Goal: Task Accomplishment & Management: Use online tool/utility

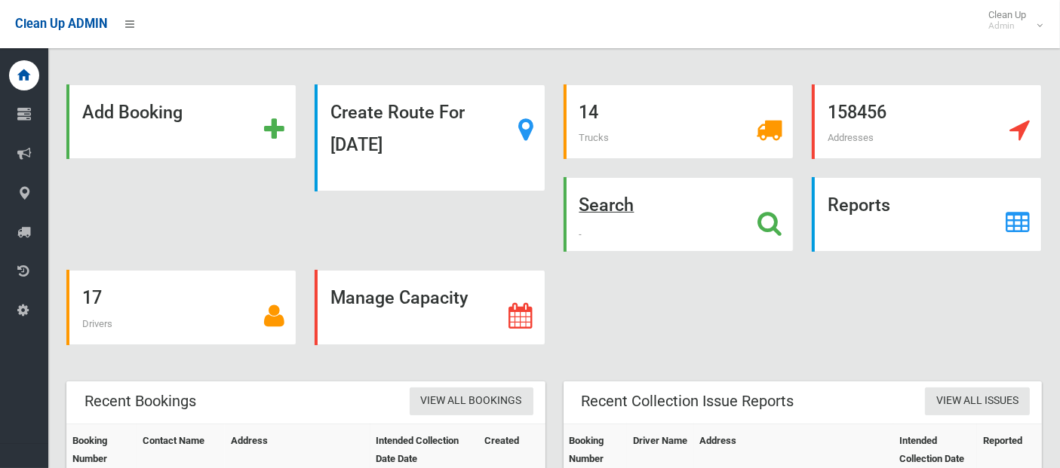
click at [761, 221] on icon at bounding box center [769, 223] width 24 height 26
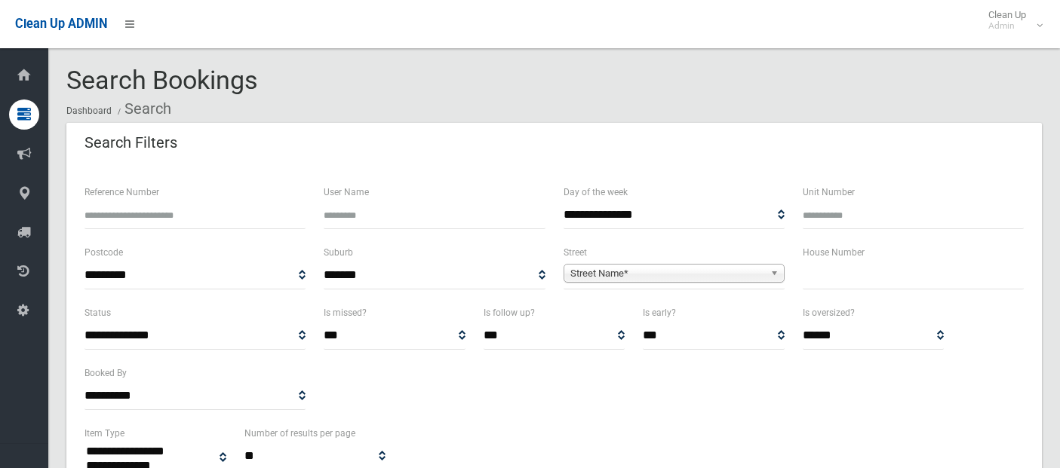
select select
click at [571, 271] on span "Street Name*" at bounding box center [667, 274] width 194 height 18
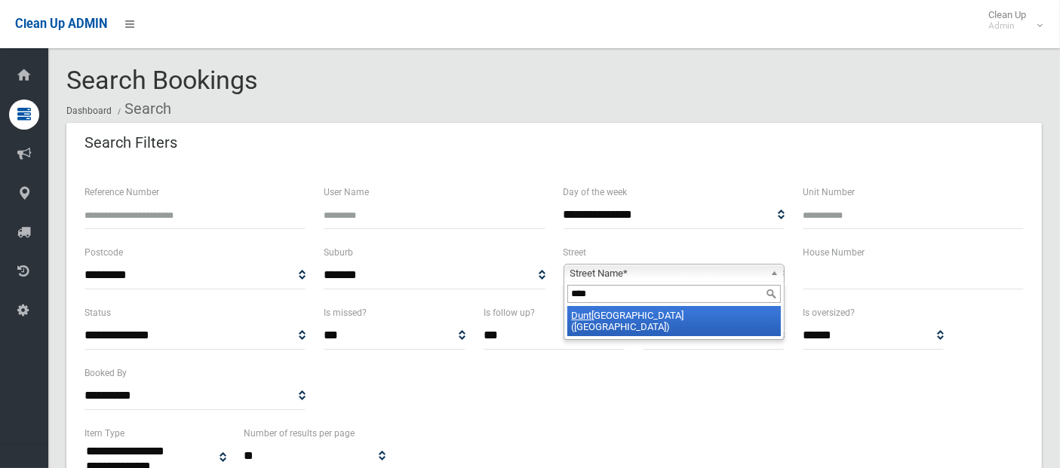
type input "****"
click at [611, 315] on li "Dunt roon Street (HURLSTONE PARK 2193)" at bounding box center [673, 321] width 213 height 30
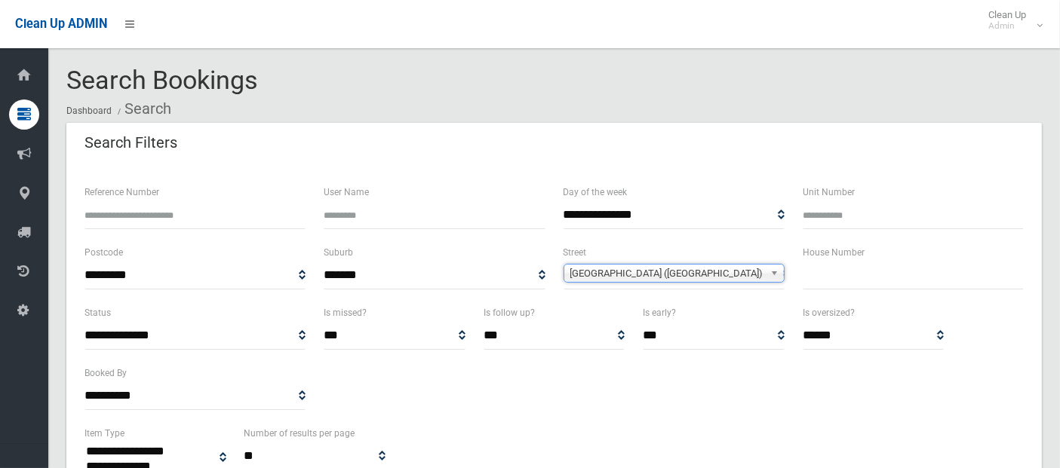
click at [830, 277] on input "text" at bounding box center [912, 276] width 221 height 28
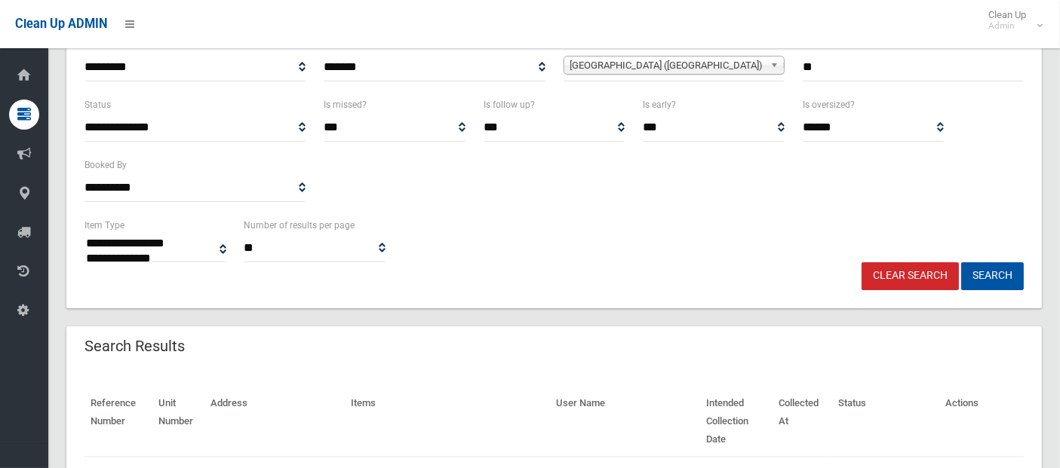
scroll to position [299, 0]
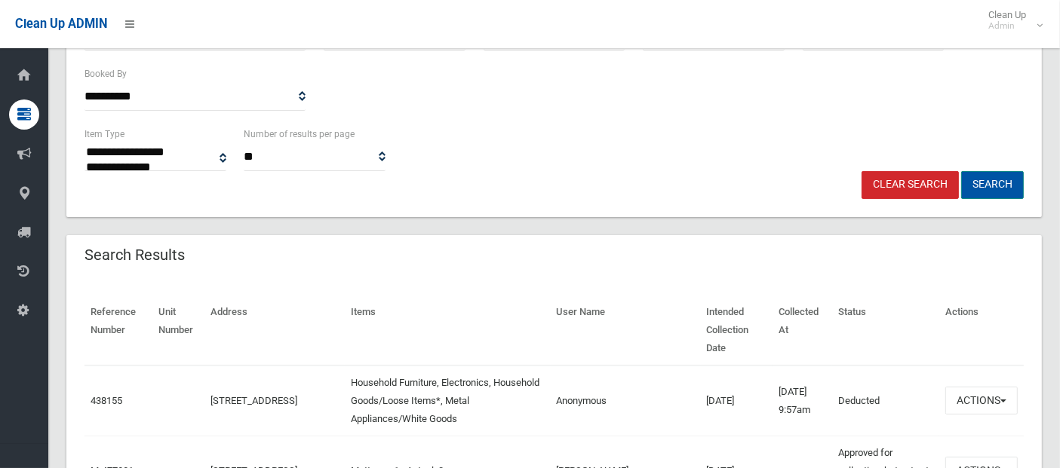
type input "**"
click at [996, 175] on button "Search" at bounding box center [992, 185] width 63 height 28
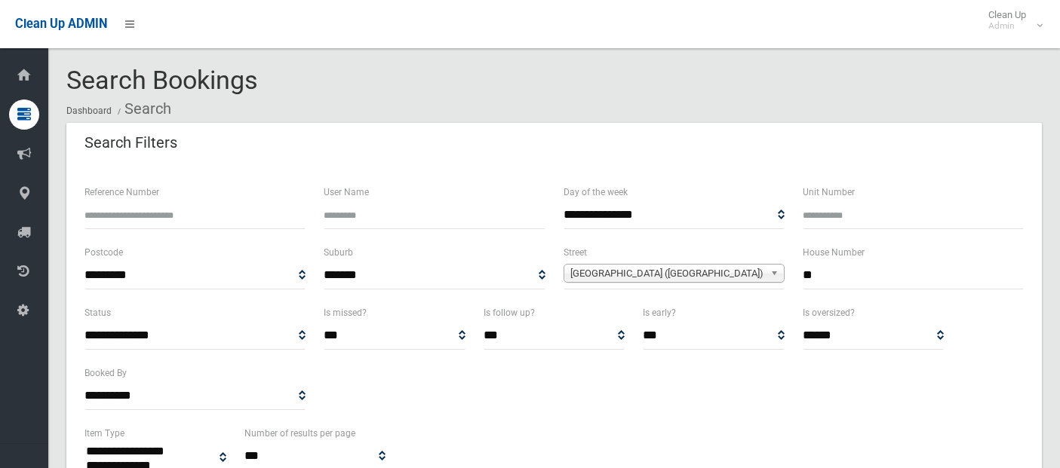
select select
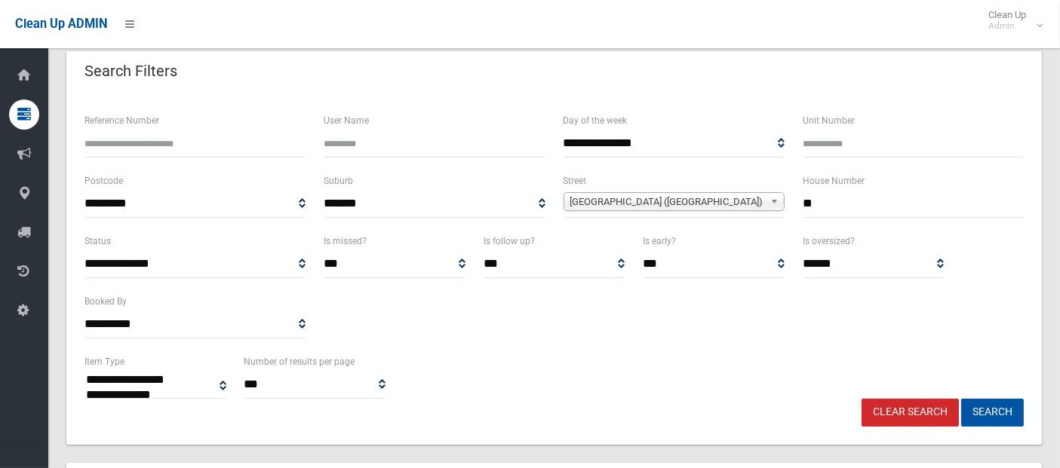
scroll to position [71, 0]
click at [815, 203] on input "**" at bounding box center [912, 205] width 221 height 28
type input "*****"
click at [978, 406] on button "Search" at bounding box center [992, 414] width 63 height 28
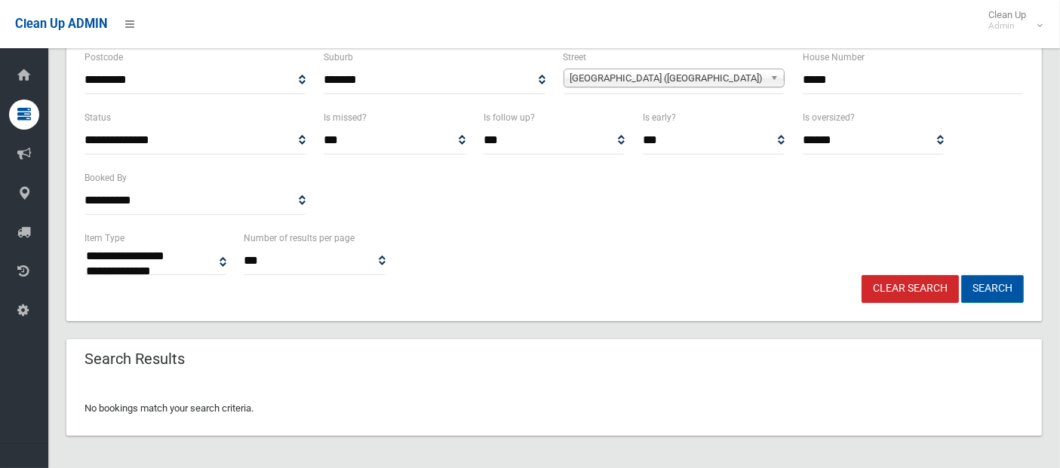
scroll to position [198, 0]
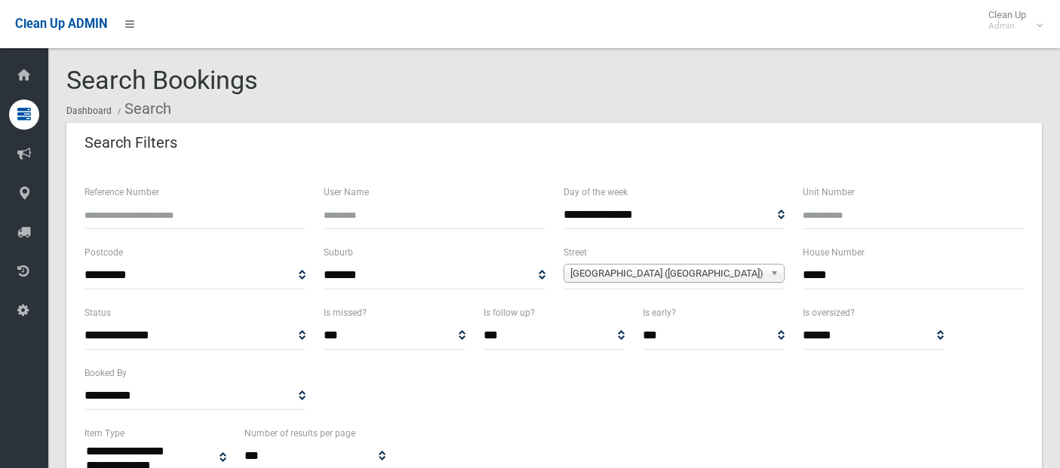
select select
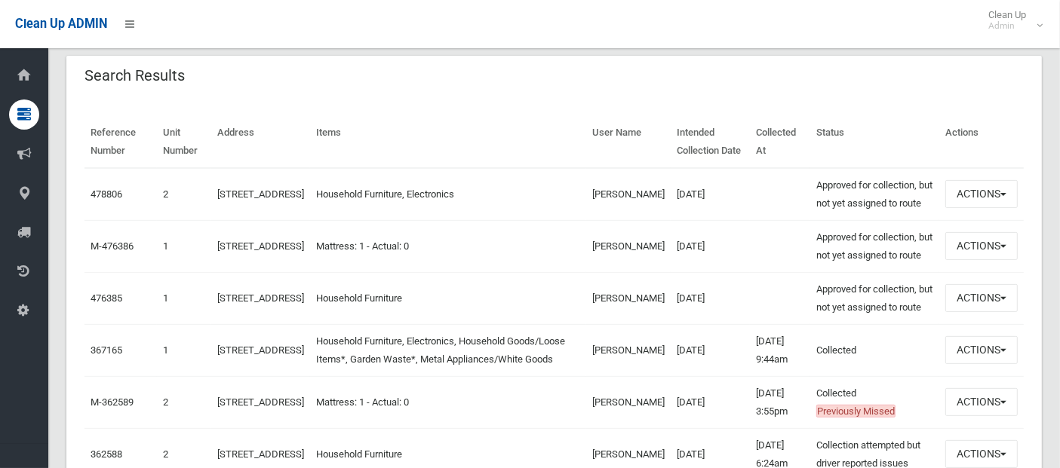
scroll to position [477, 0]
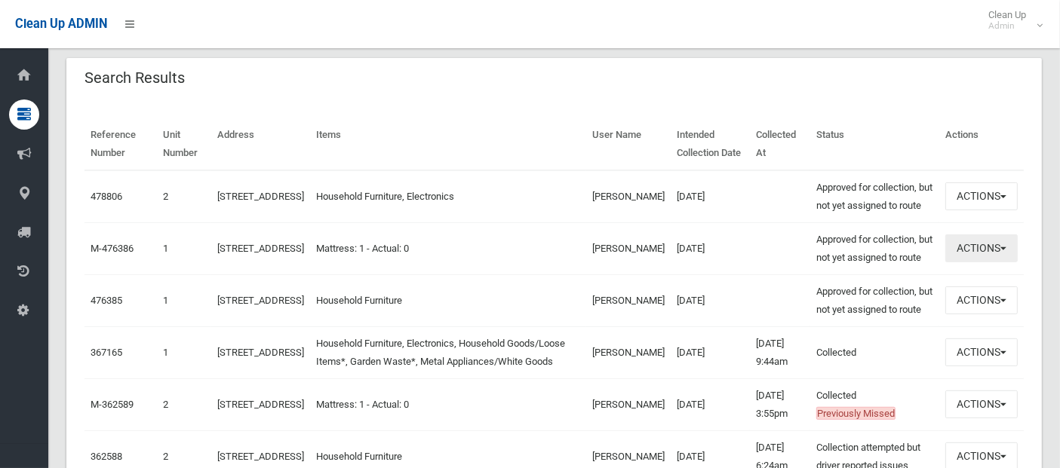
click at [981, 262] on button "Actions" at bounding box center [981, 249] width 72 height 28
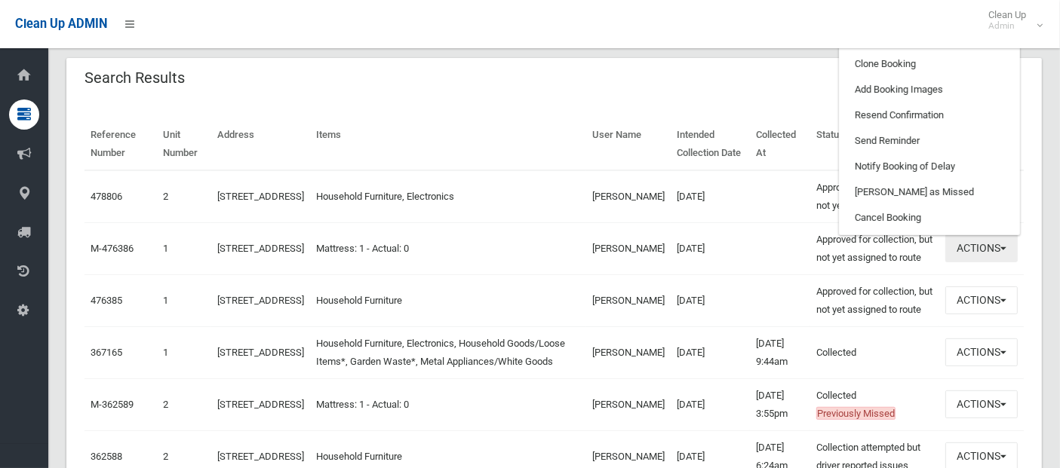
click at [964, 262] on button "Actions" at bounding box center [981, 249] width 72 height 28
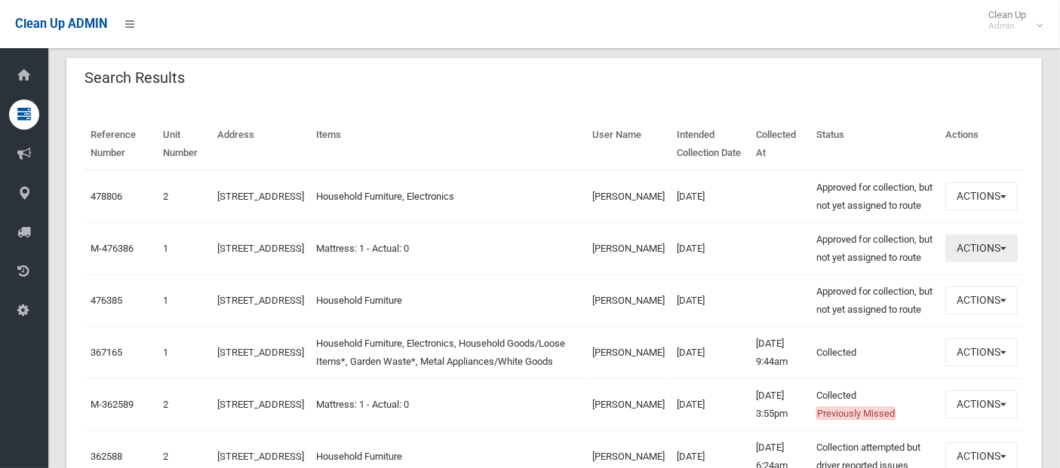
click at [1006, 250] on span "button" at bounding box center [1003, 248] width 6 height 3
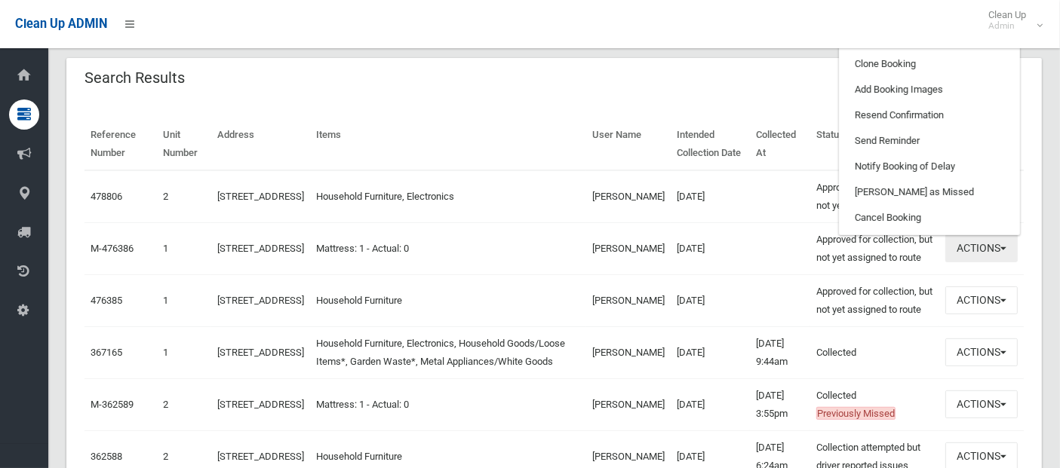
click at [977, 262] on button "Actions" at bounding box center [981, 249] width 72 height 28
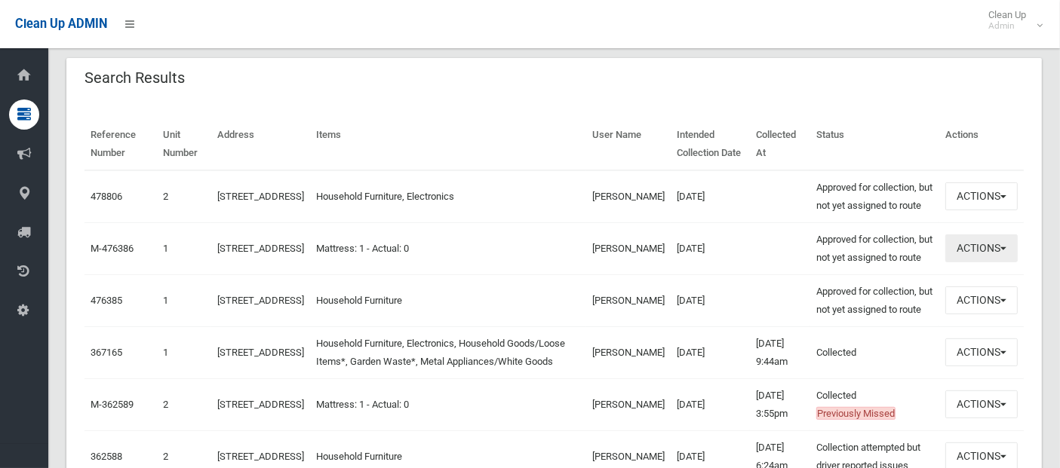
click at [1002, 262] on button "Actions" at bounding box center [981, 249] width 72 height 28
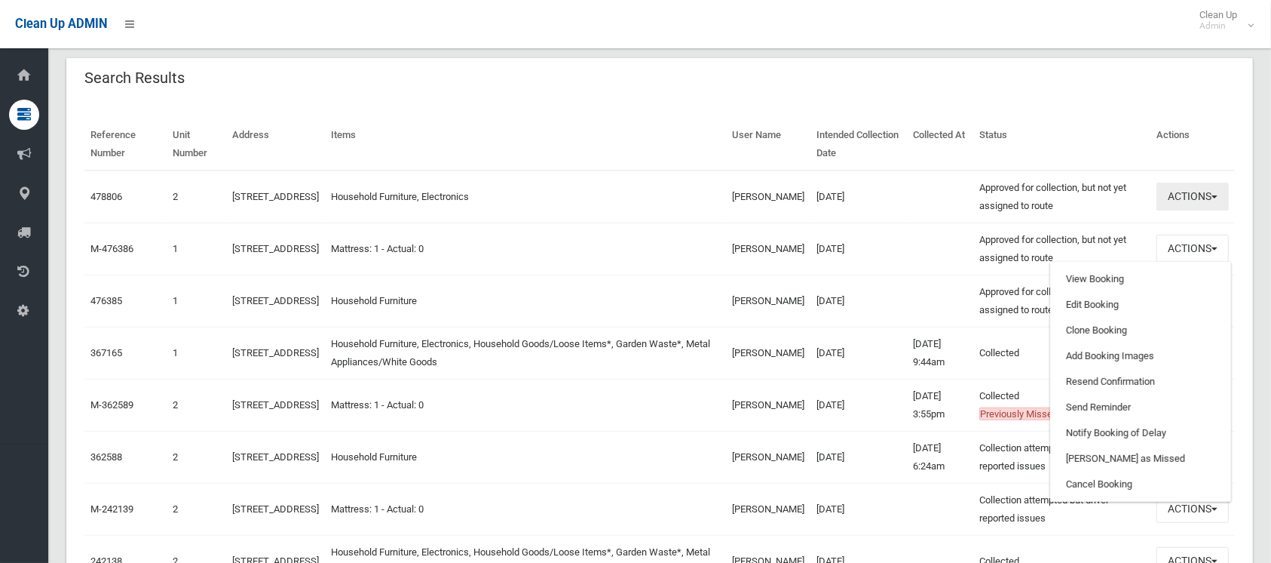
click at [1059, 201] on button "Actions" at bounding box center [1193, 197] width 72 height 28
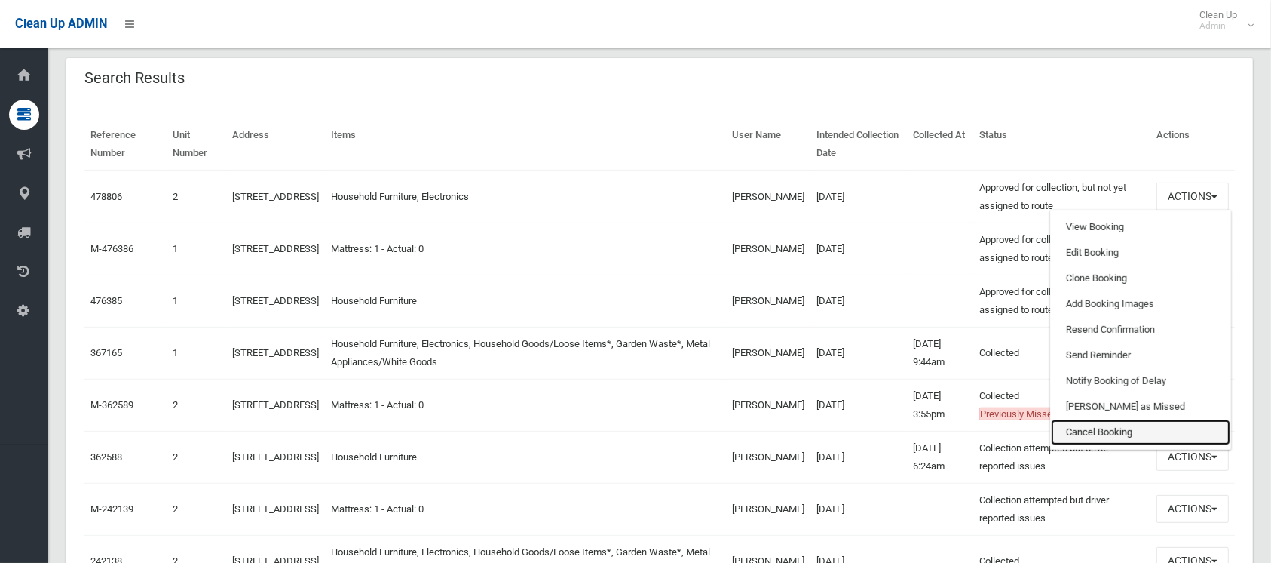
click at [1059, 426] on link "Cancel Booking" at bounding box center [1140, 432] width 179 height 26
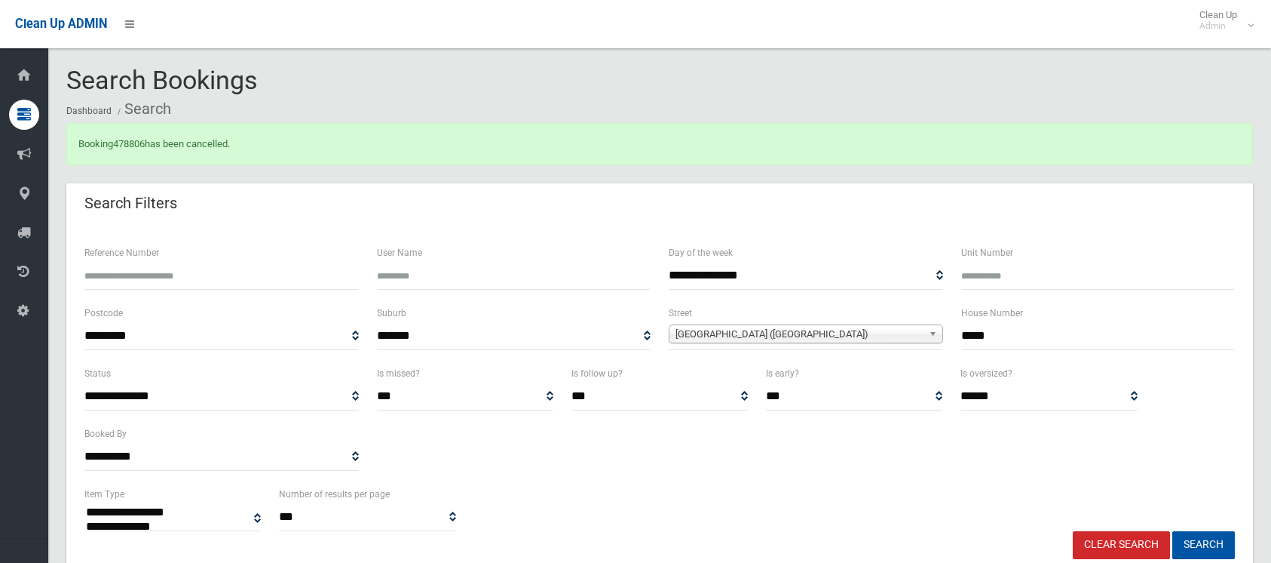
select select
click at [1035, 318] on div "House Number *****" at bounding box center [1099, 327] width 275 height 46
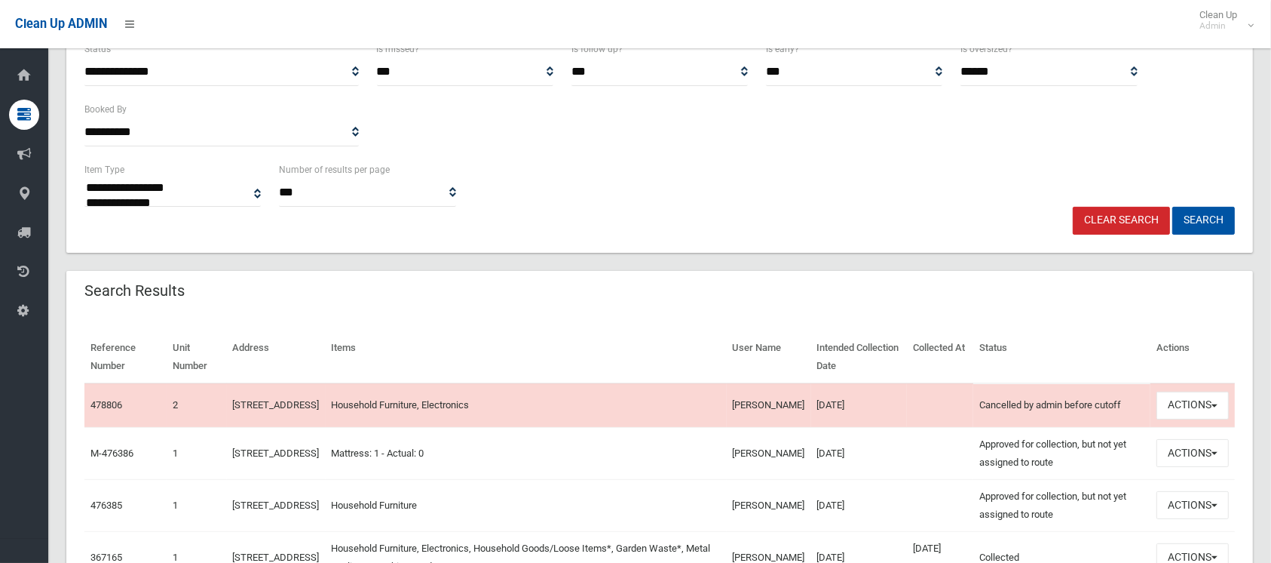
scroll to position [360, 0]
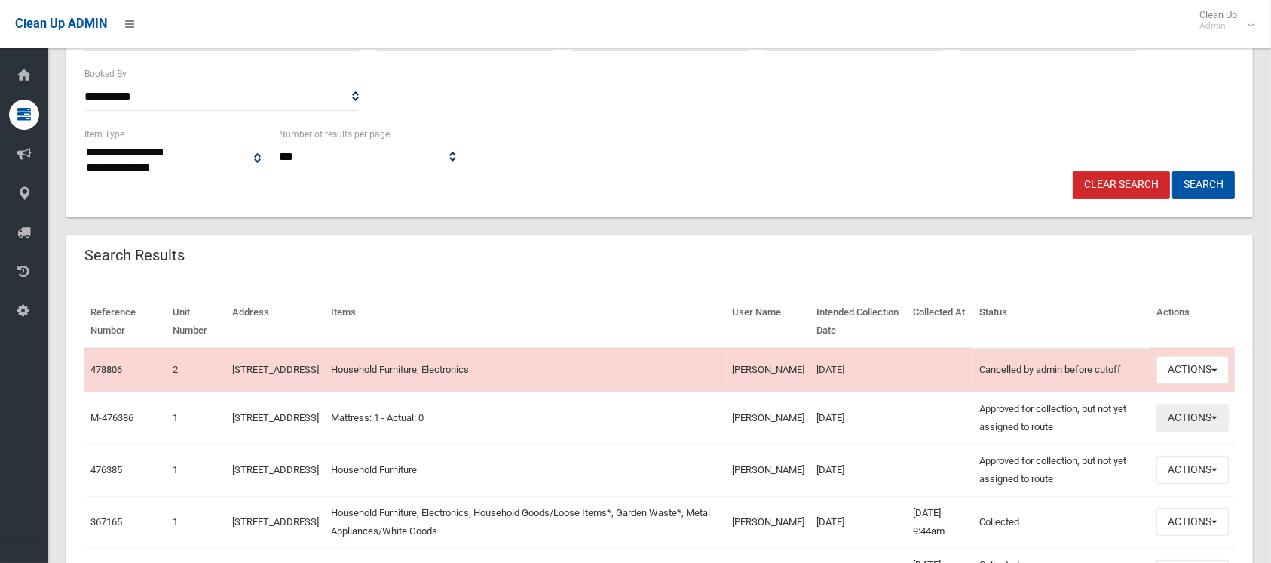
click at [1185, 425] on button "Actions" at bounding box center [1193, 417] width 72 height 28
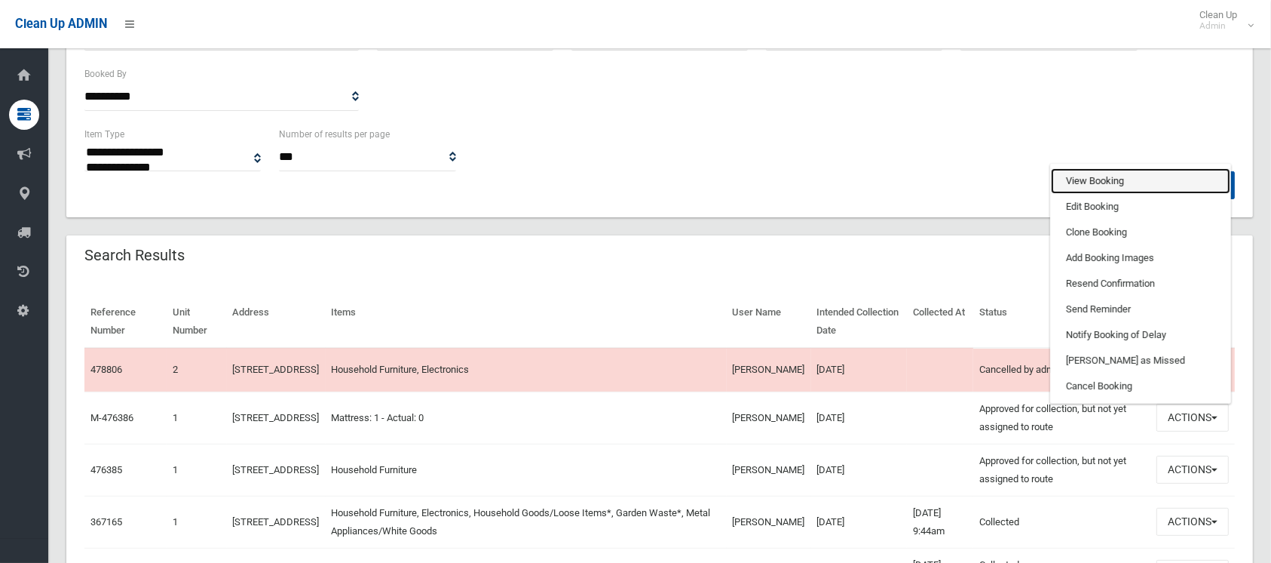
click at [1103, 189] on link "View Booking" at bounding box center [1140, 181] width 179 height 26
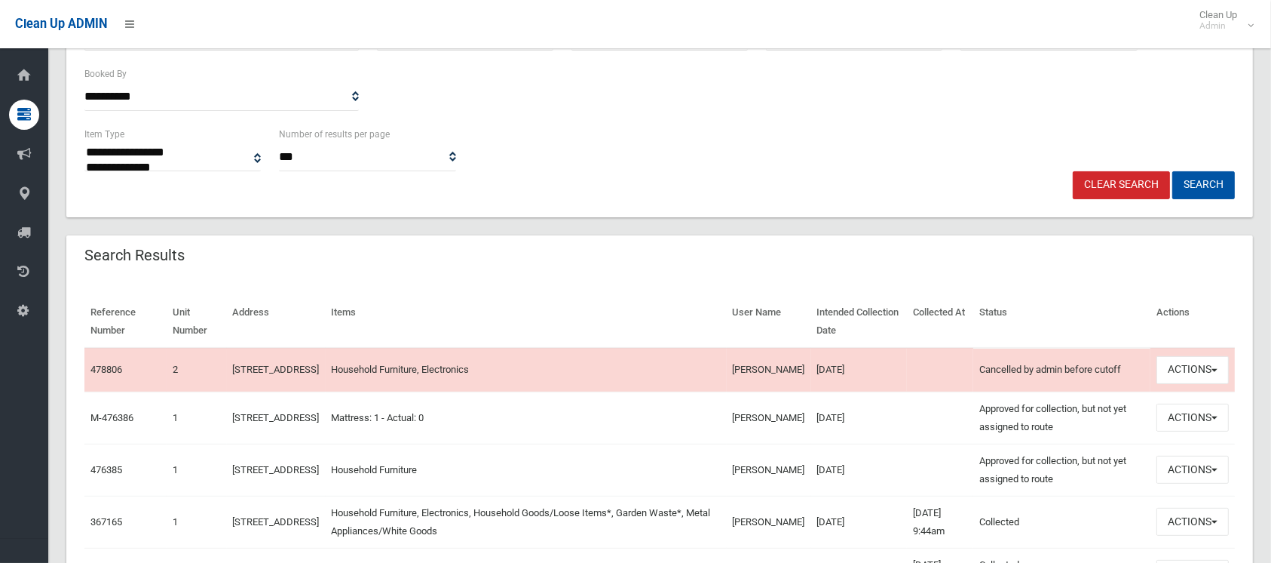
click at [825, 425] on td "[DATE]" at bounding box center [859, 417] width 96 height 52
click at [1204, 431] on button "Actions" at bounding box center [1193, 417] width 72 height 28
click at [1201, 426] on button "Actions" at bounding box center [1193, 417] width 72 height 28
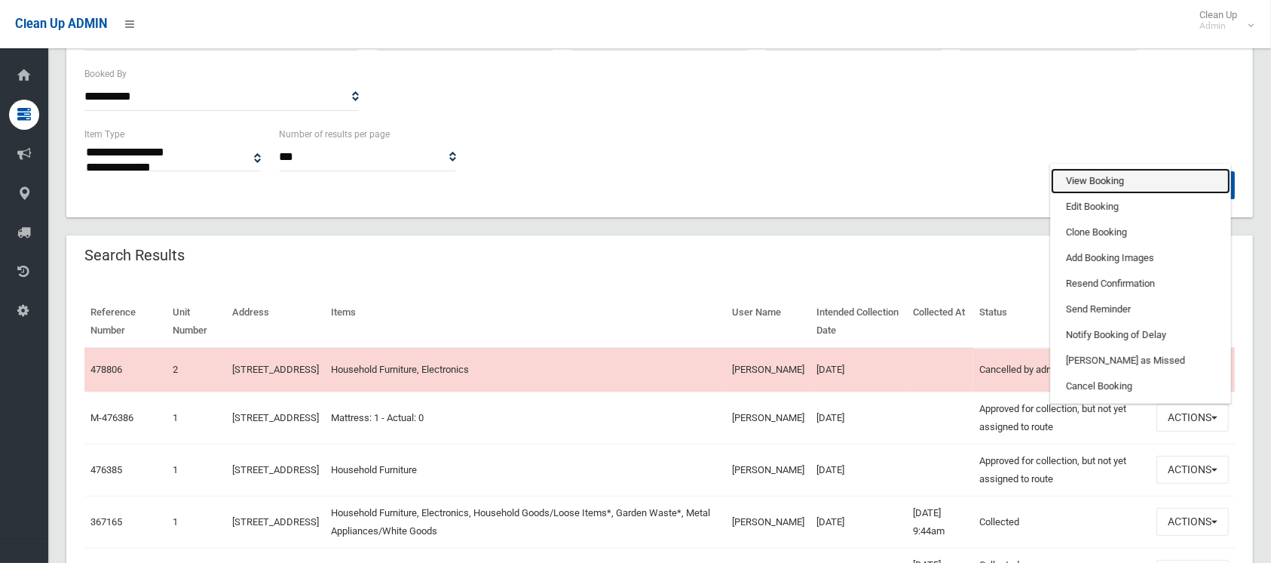
click at [1111, 185] on link "View Booking" at bounding box center [1140, 181] width 179 height 26
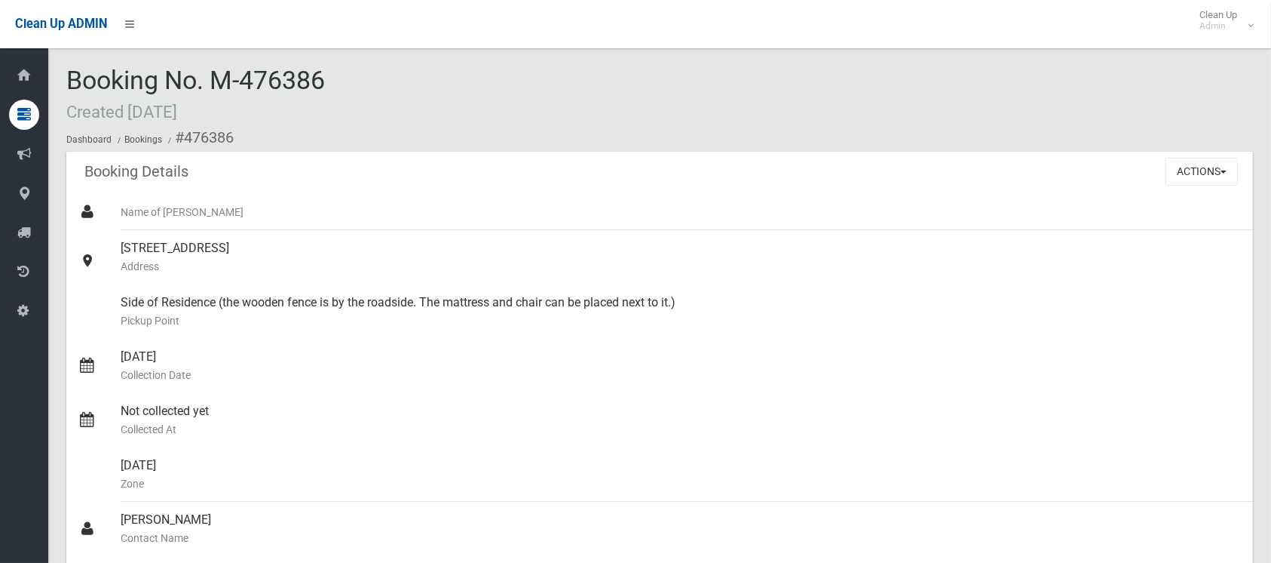
click at [929, 207] on small "Name of [PERSON_NAME]" at bounding box center [681, 212] width 1121 height 18
click at [1271, 232] on html "Clean Up ADMIN Clean Up Admin Logout Booking No. M-476386 Created [DATE] Dashbo…" at bounding box center [635, 281] width 1271 height 563
